Goal: Navigation & Orientation: Understand site structure

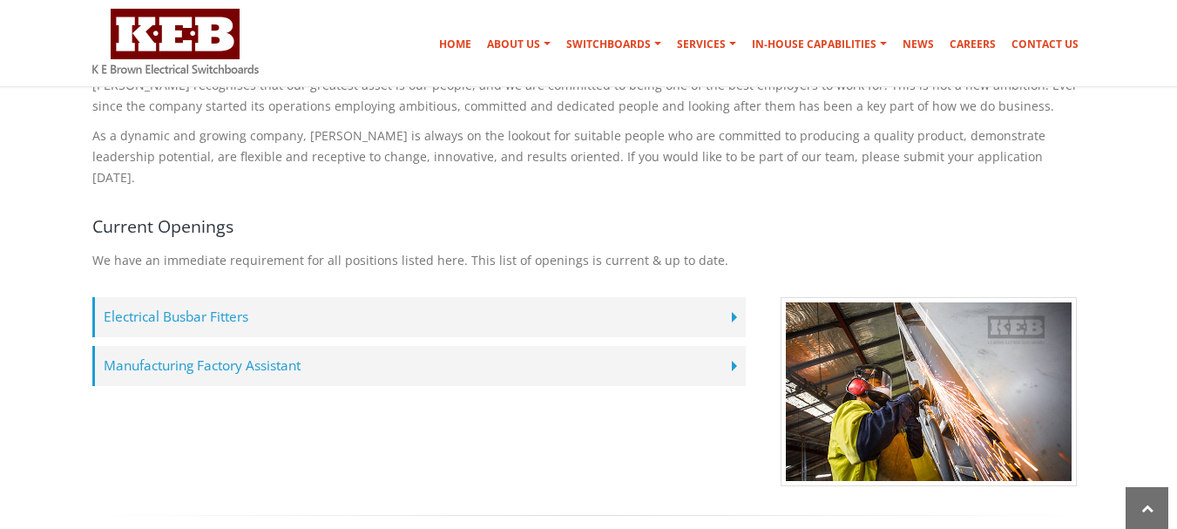
scroll to position [349, 0]
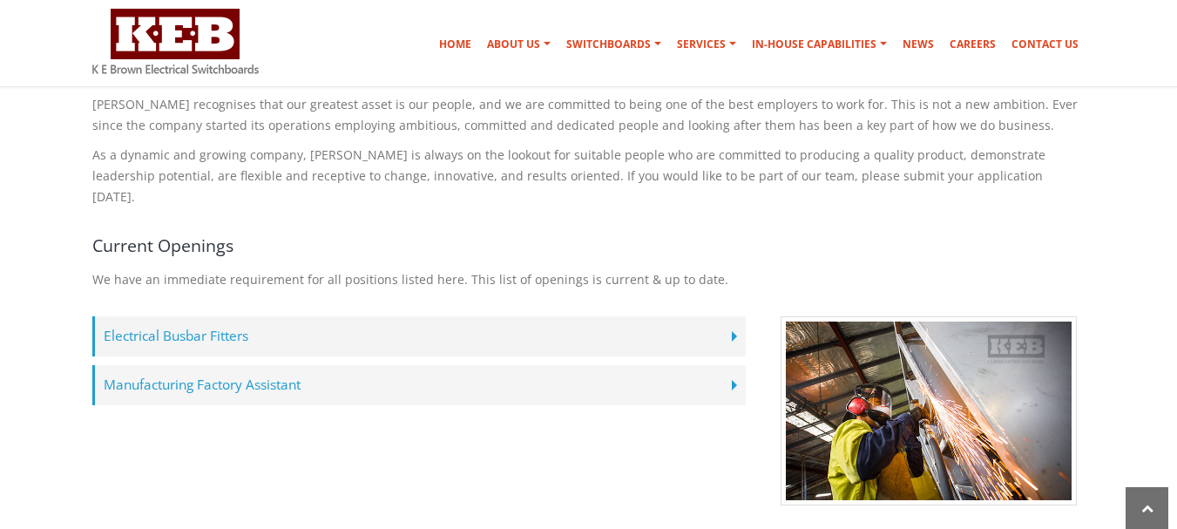
click at [215, 365] on label "Manufacturing Factory Assistant" at bounding box center [419, 385] width 654 height 40
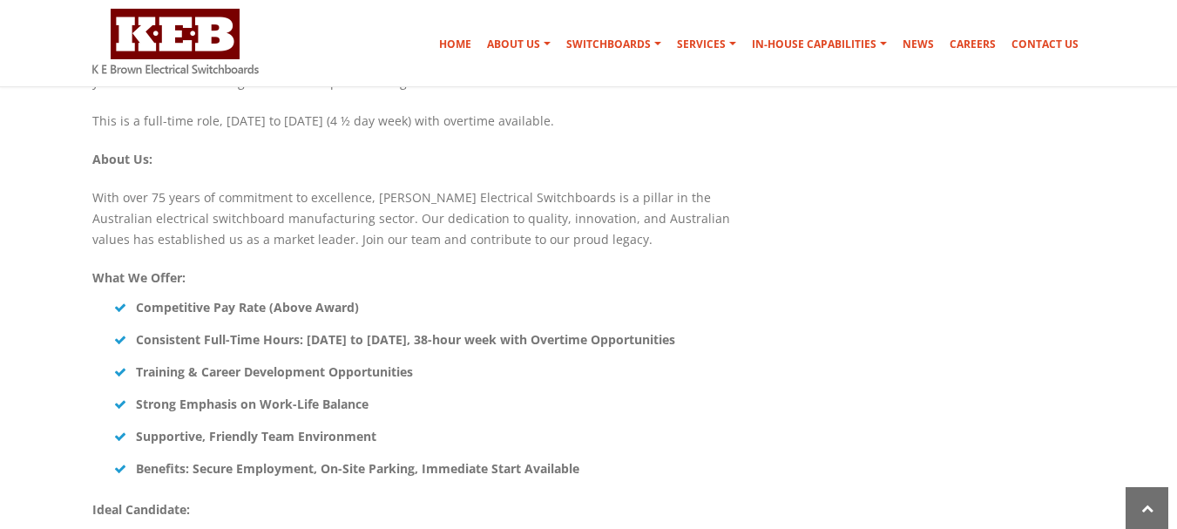
scroll to position [871, 0]
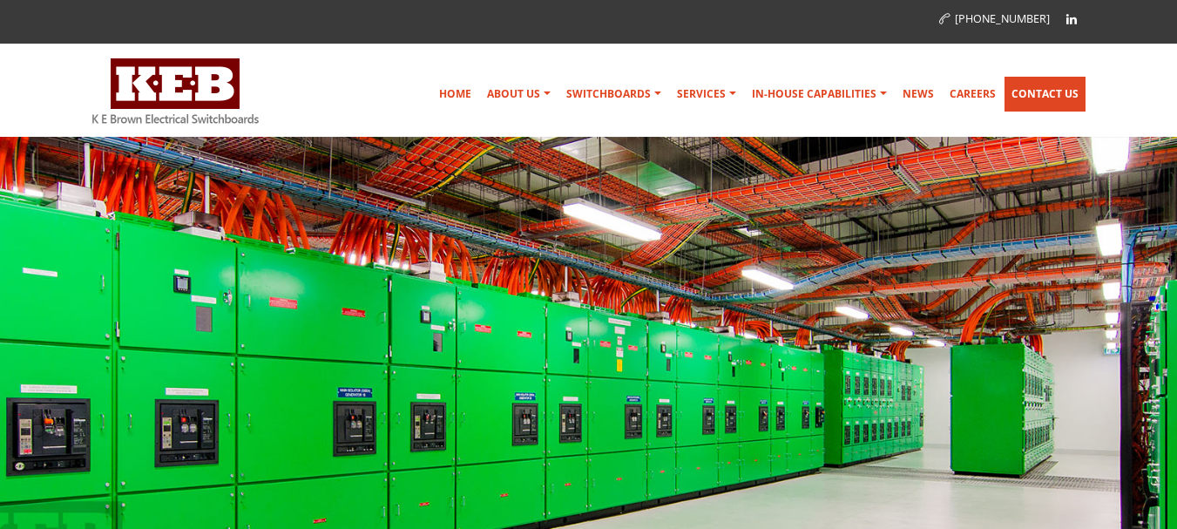
click at [1072, 90] on link "Contact Us" at bounding box center [1045, 94] width 81 height 35
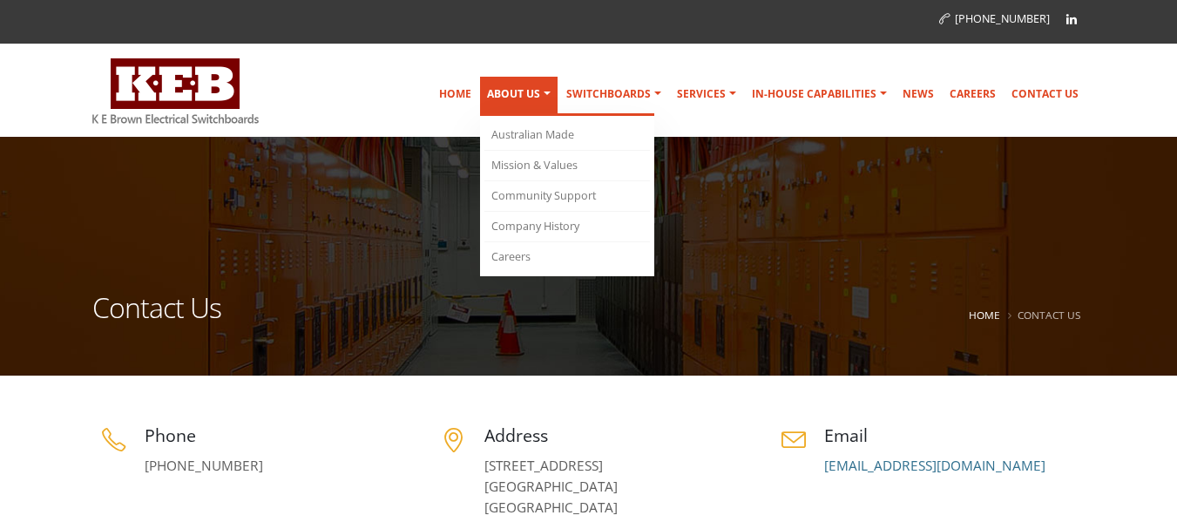
click at [520, 94] on link "About Us" at bounding box center [519, 96] width 78 height 39
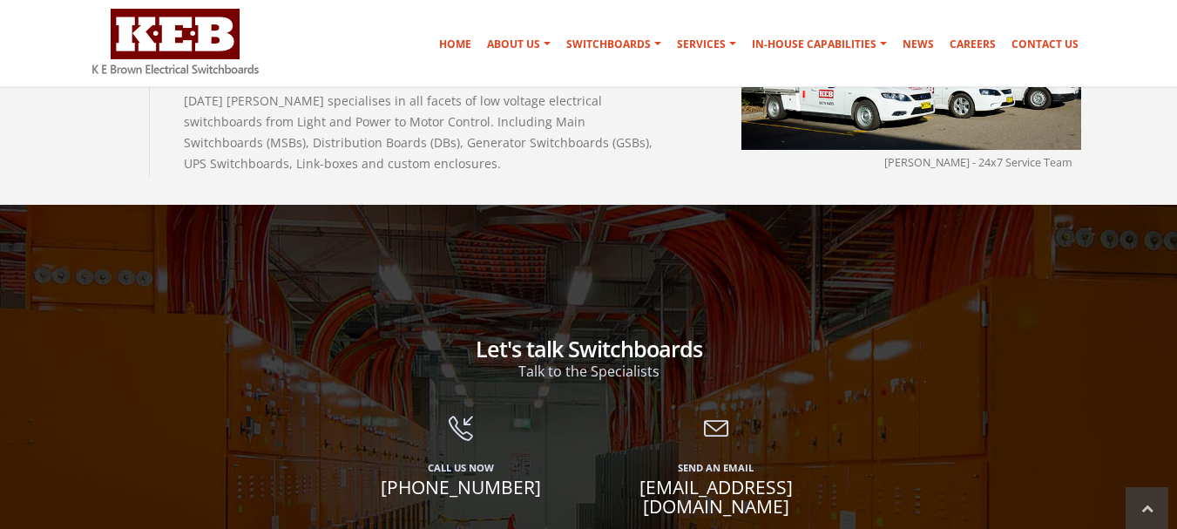
scroll to position [2527, 0]
